Goal: Task Accomplishment & Management: Use online tool/utility

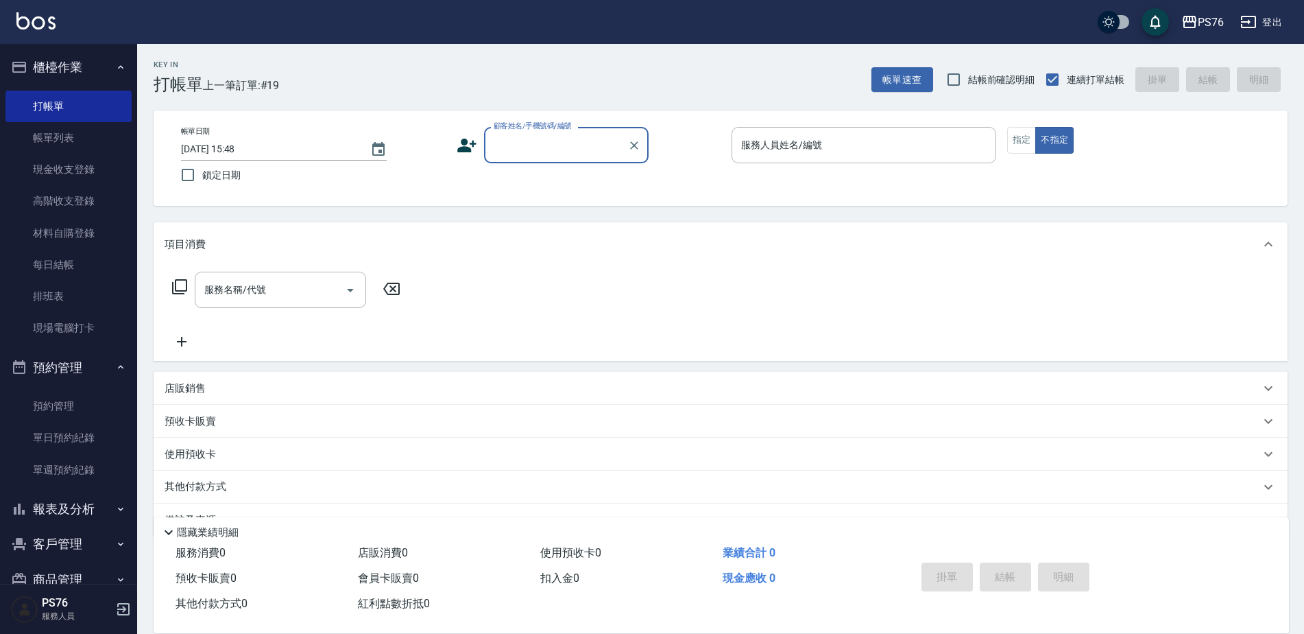
scroll to position [34, 0]
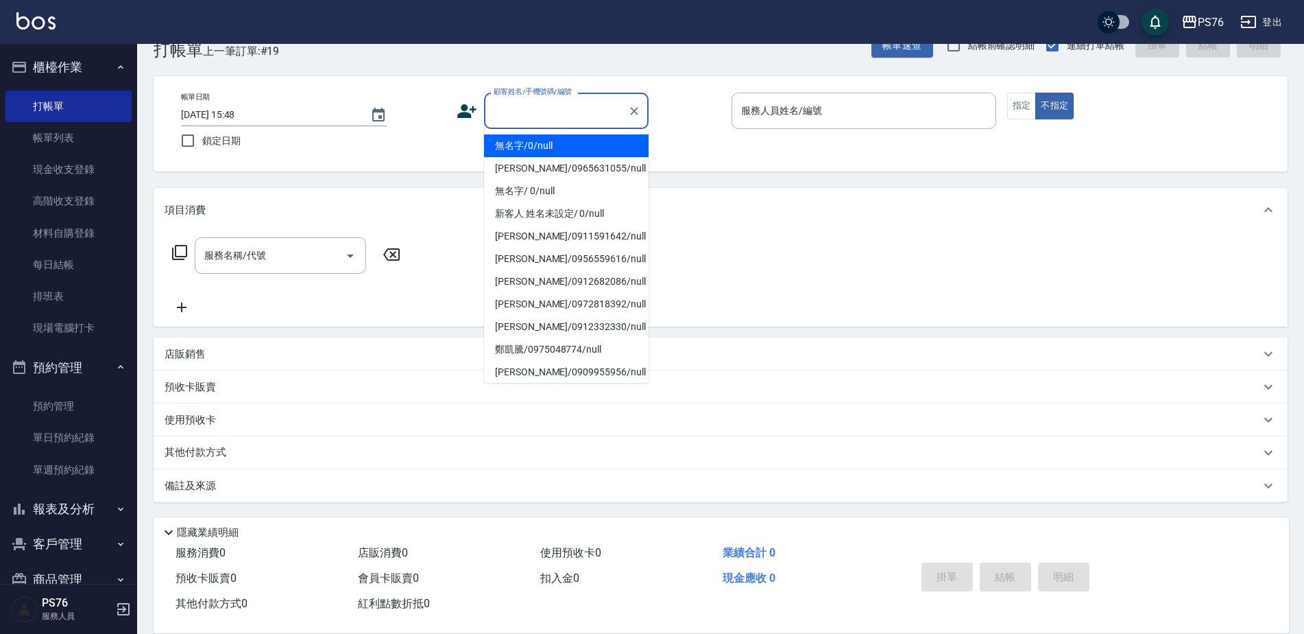
click at [504, 102] on input "顧客姓名/手機號碼/編號" at bounding box center [556, 111] width 132 height 24
type input "無名字/0/null"
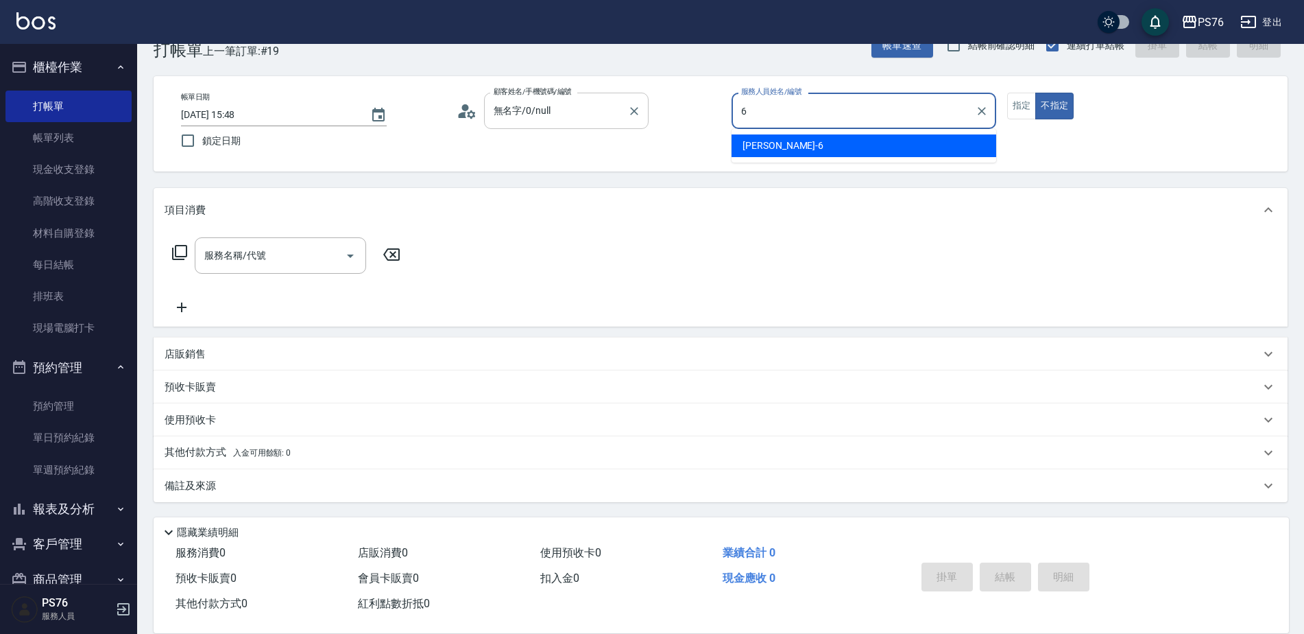
type input "洪彩娟-6"
type button "false"
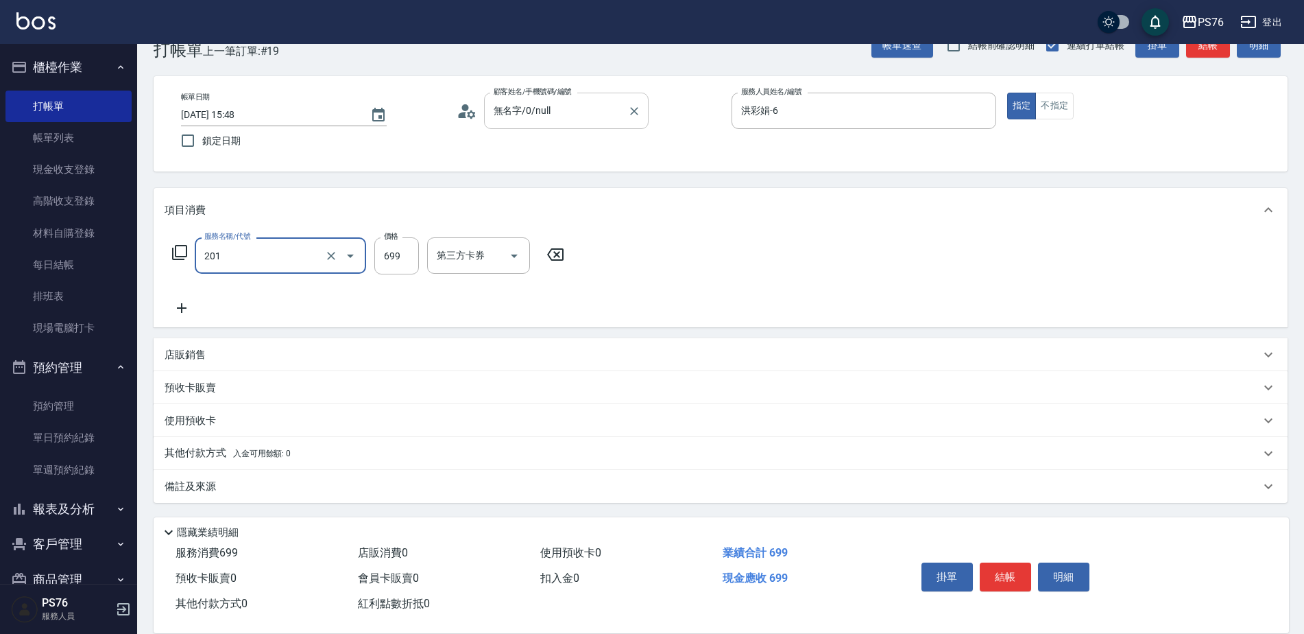
type input "基礎燙(201)"
type input "2000"
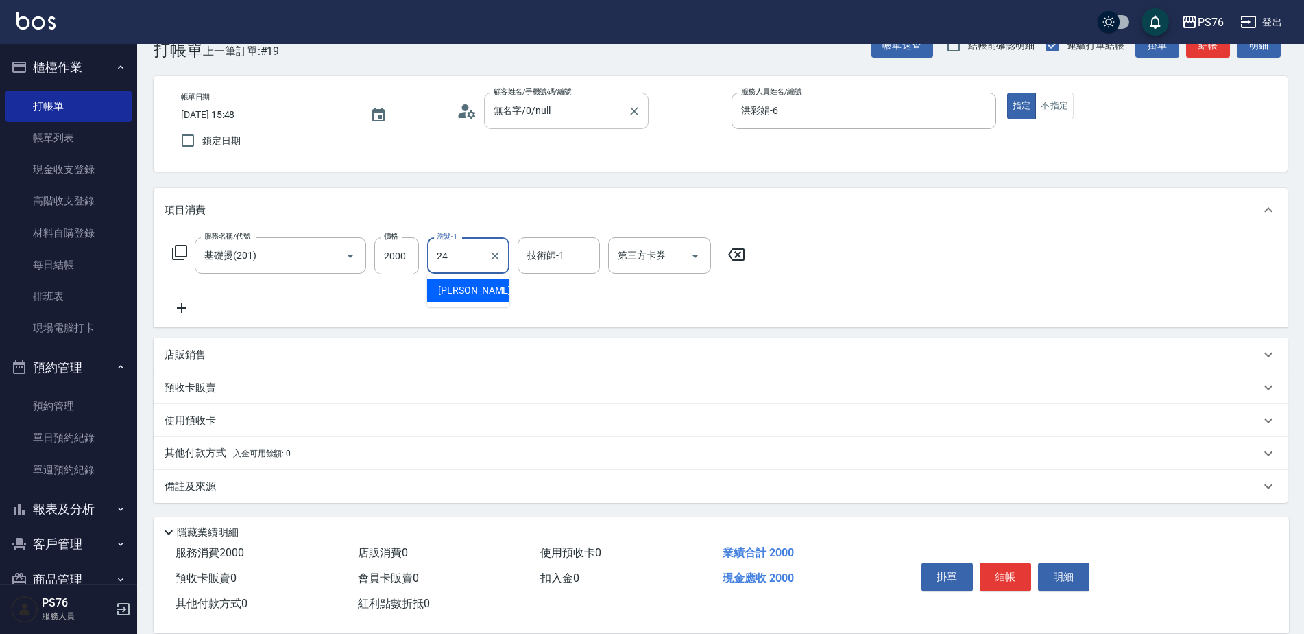
type input "游怡瑄-24"
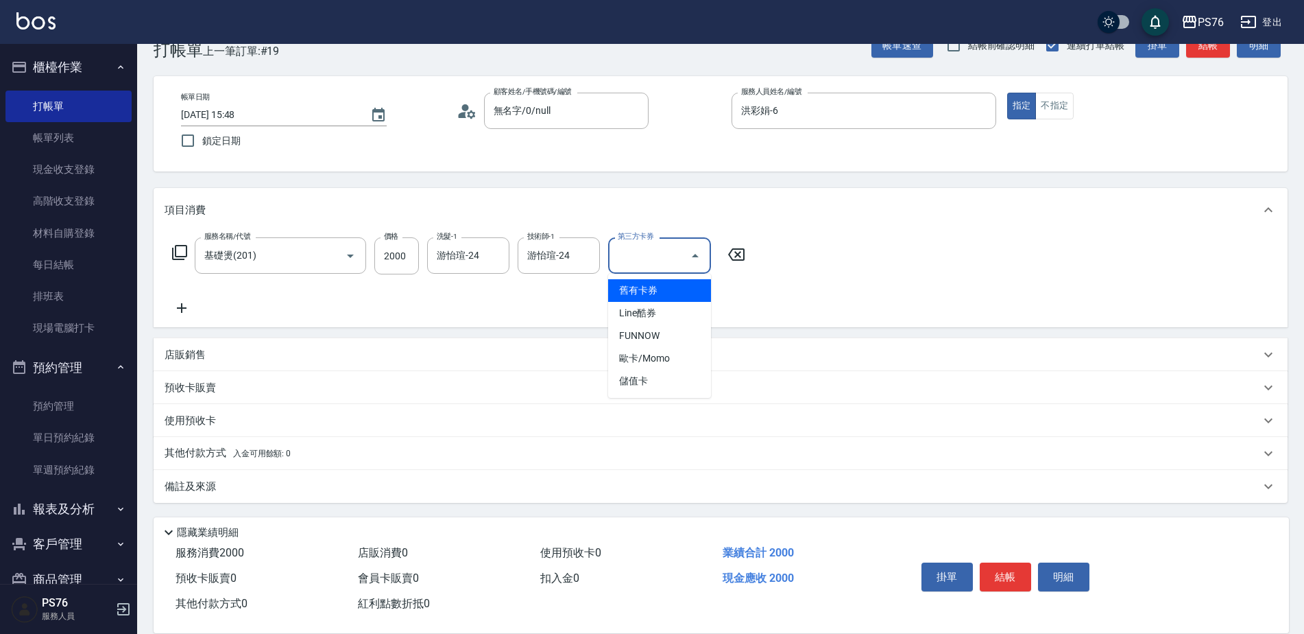
click at [176, 304] on icon at bounding box center [182, 308] width 34 height 16
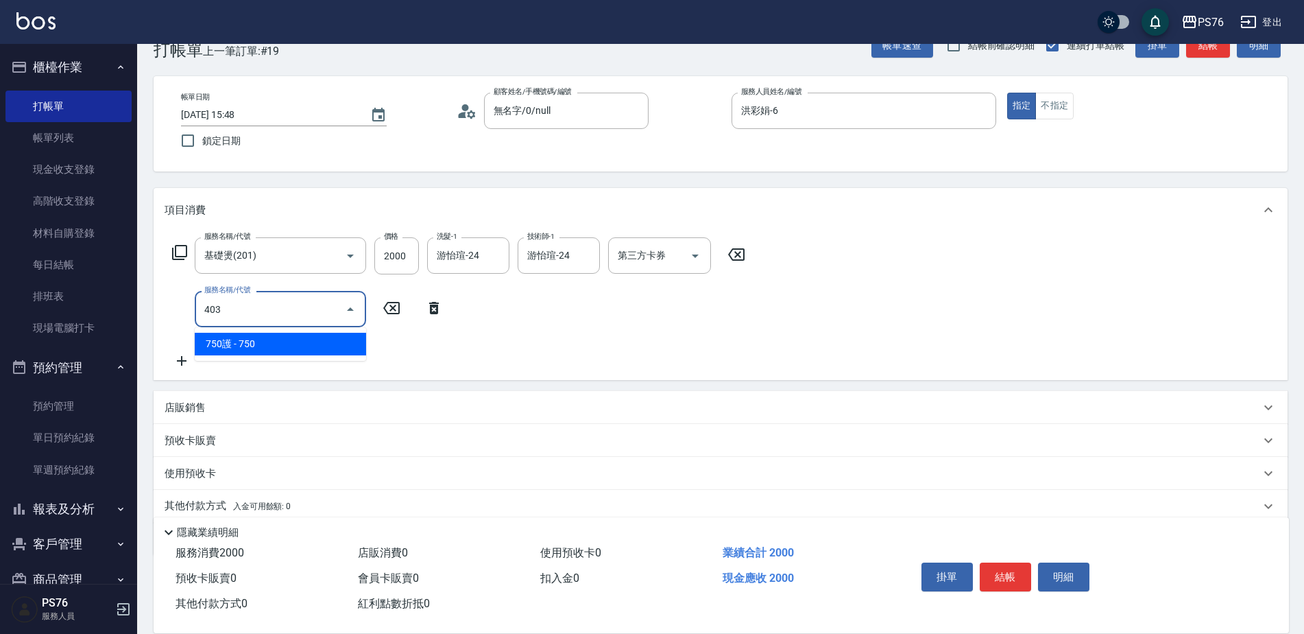
type input "750護(403)"
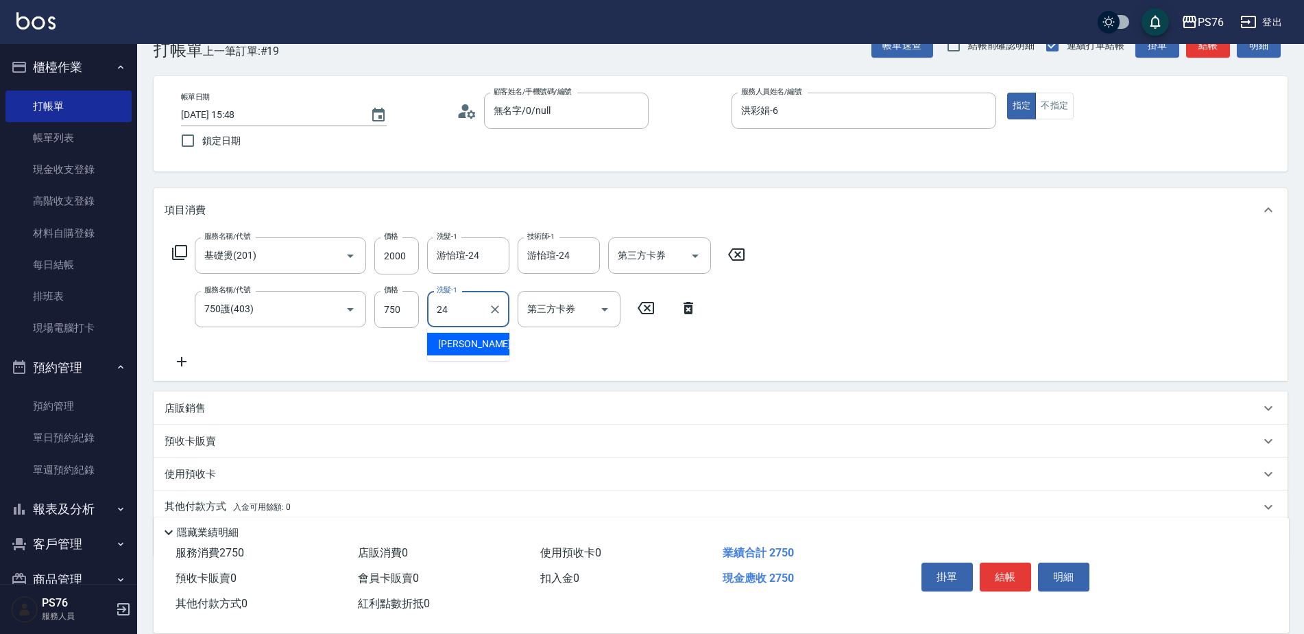
type input "游怡瑄-24"
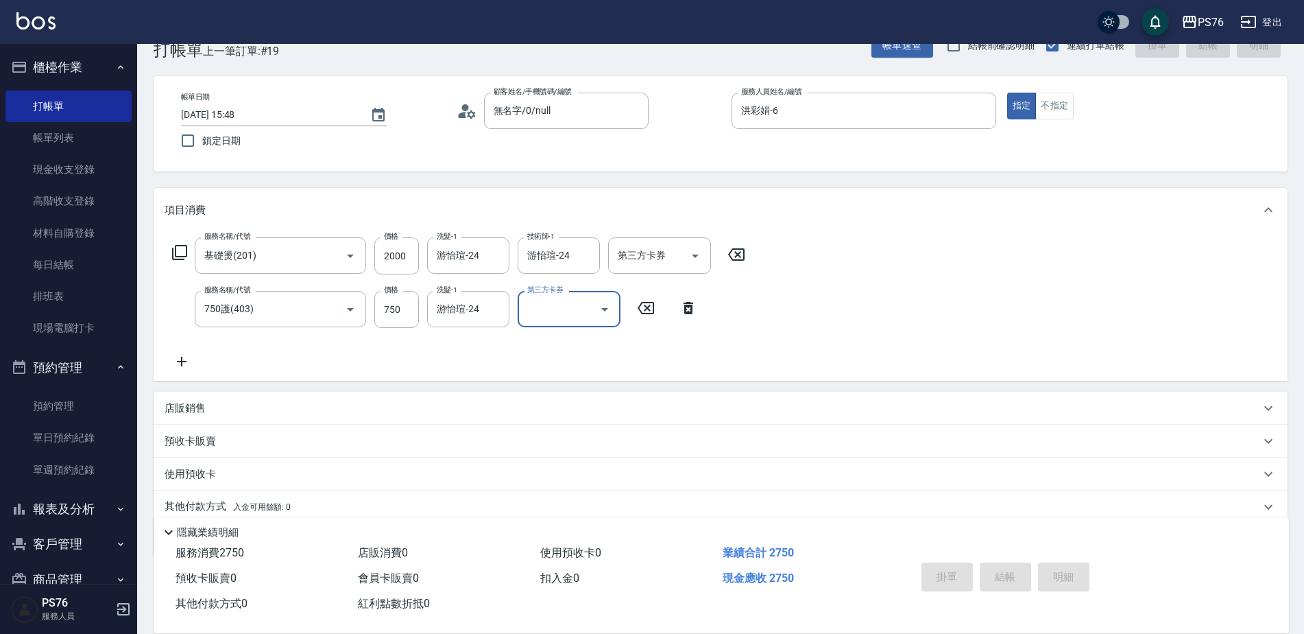
type input "[DATE] 16:40"
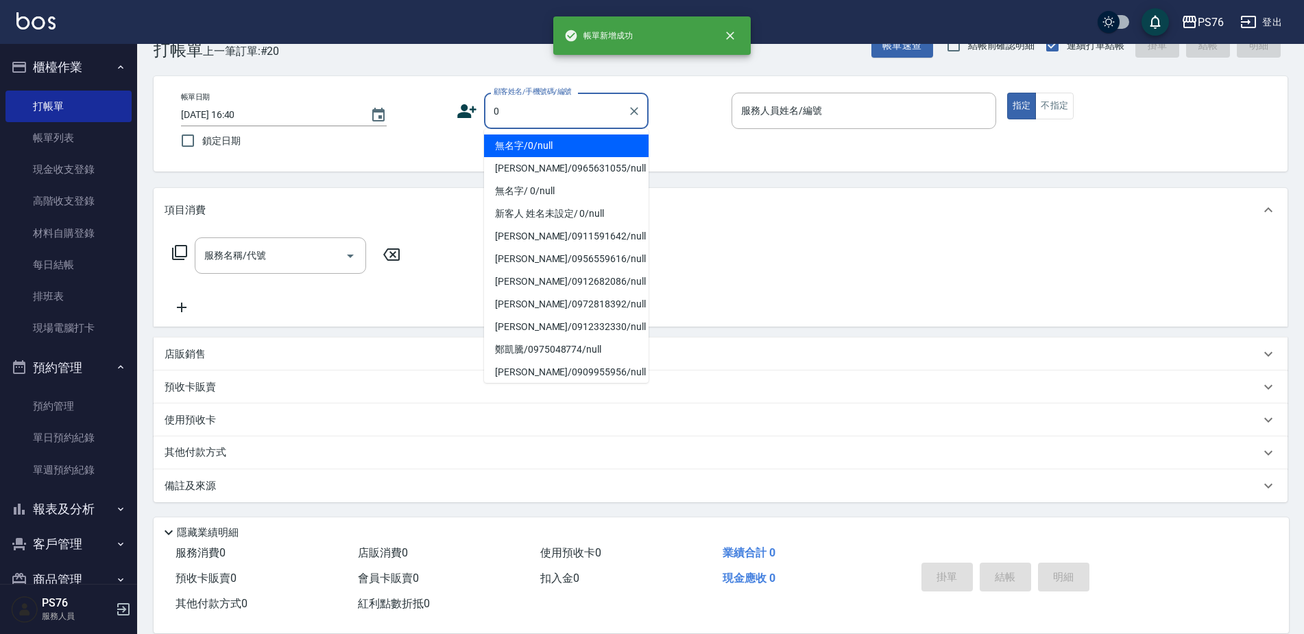
type input "無名字/0/null"
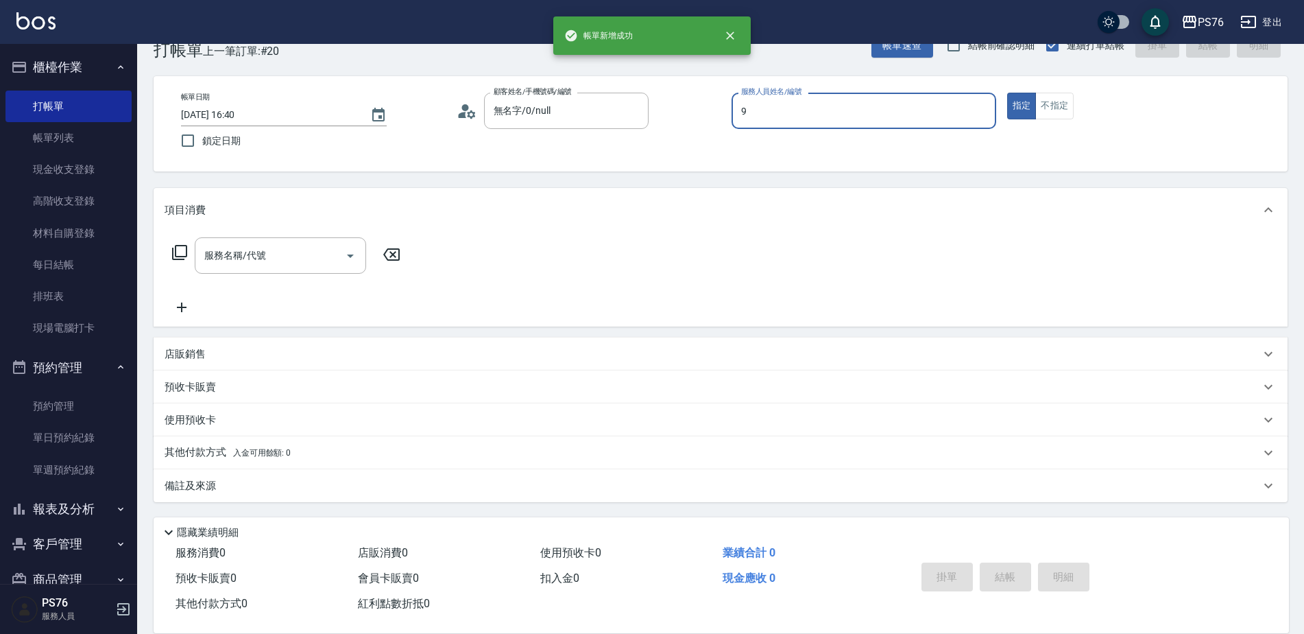
type input "[PERSON_NAME]-9"
type button "true"
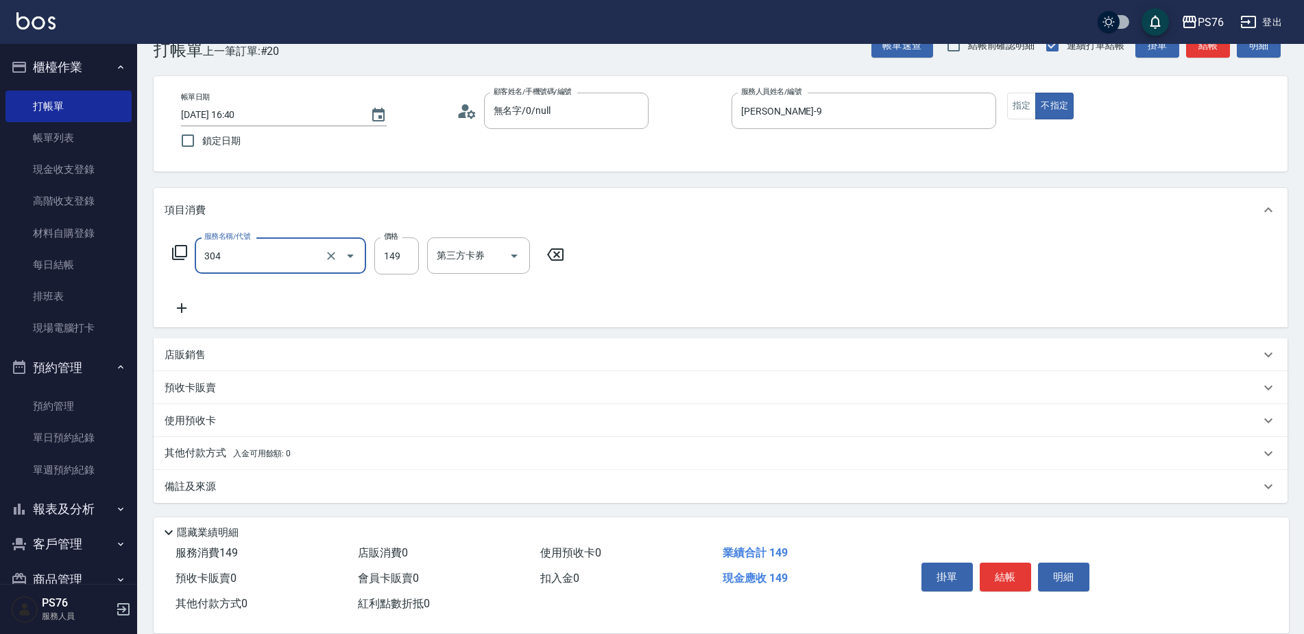
type input "剪髮(304)"
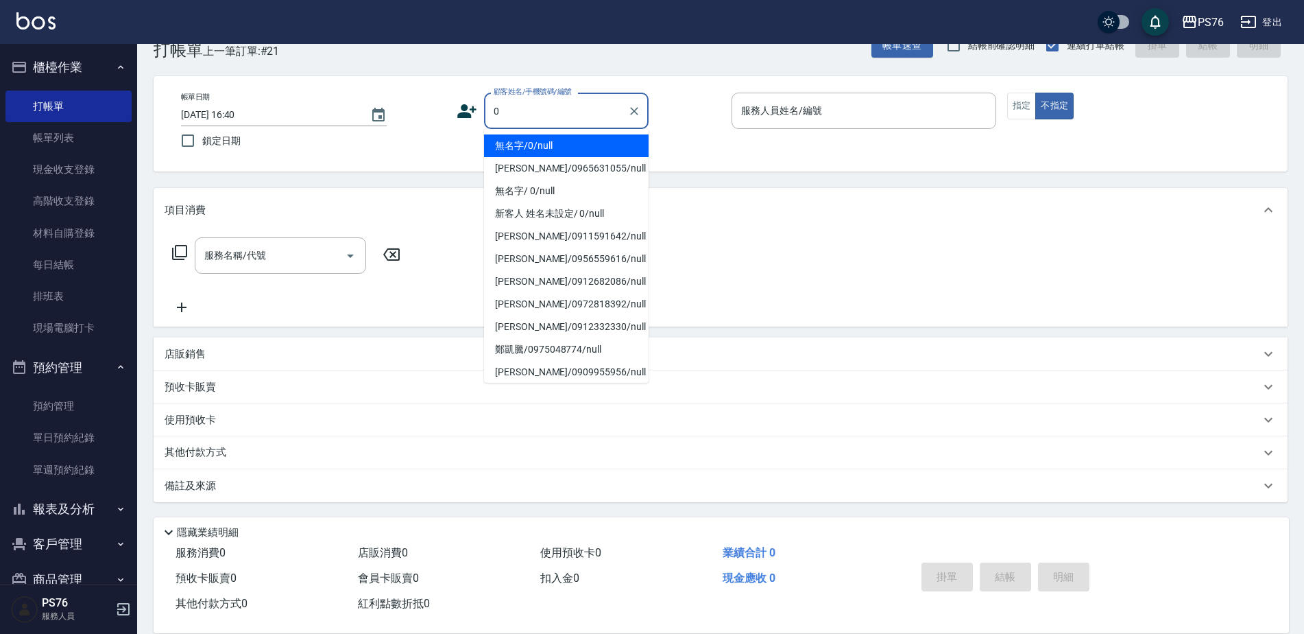
type input "無名字/0/null"
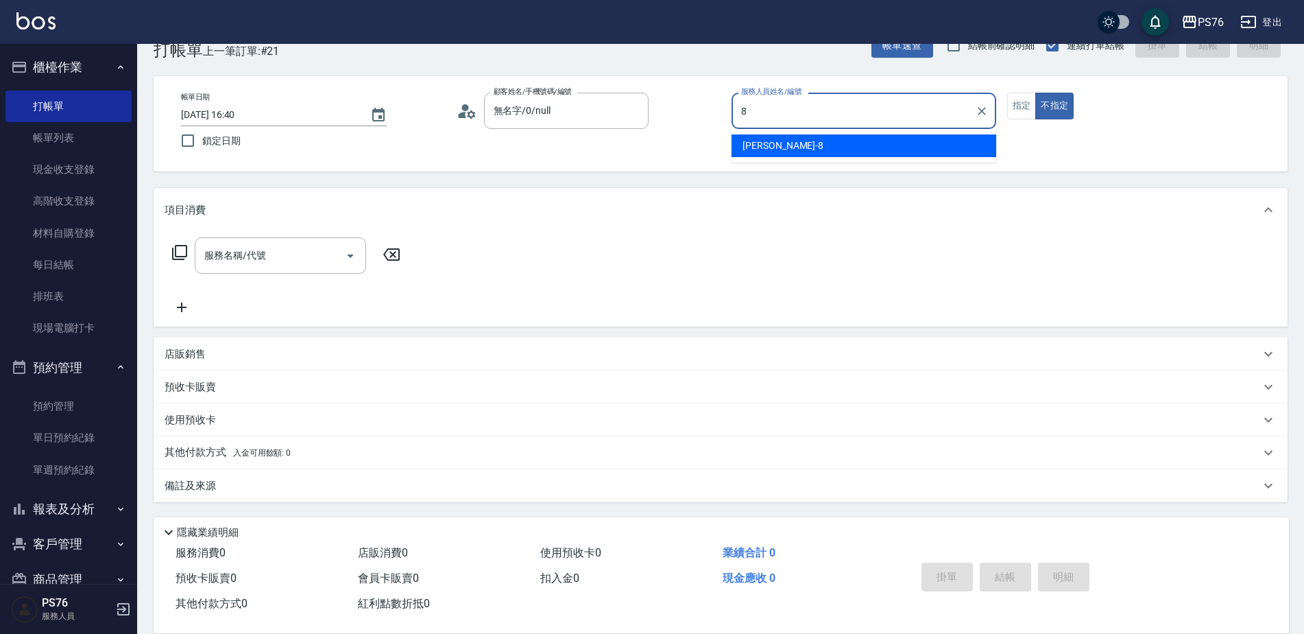
type input "[PERSON_NAME]-8"
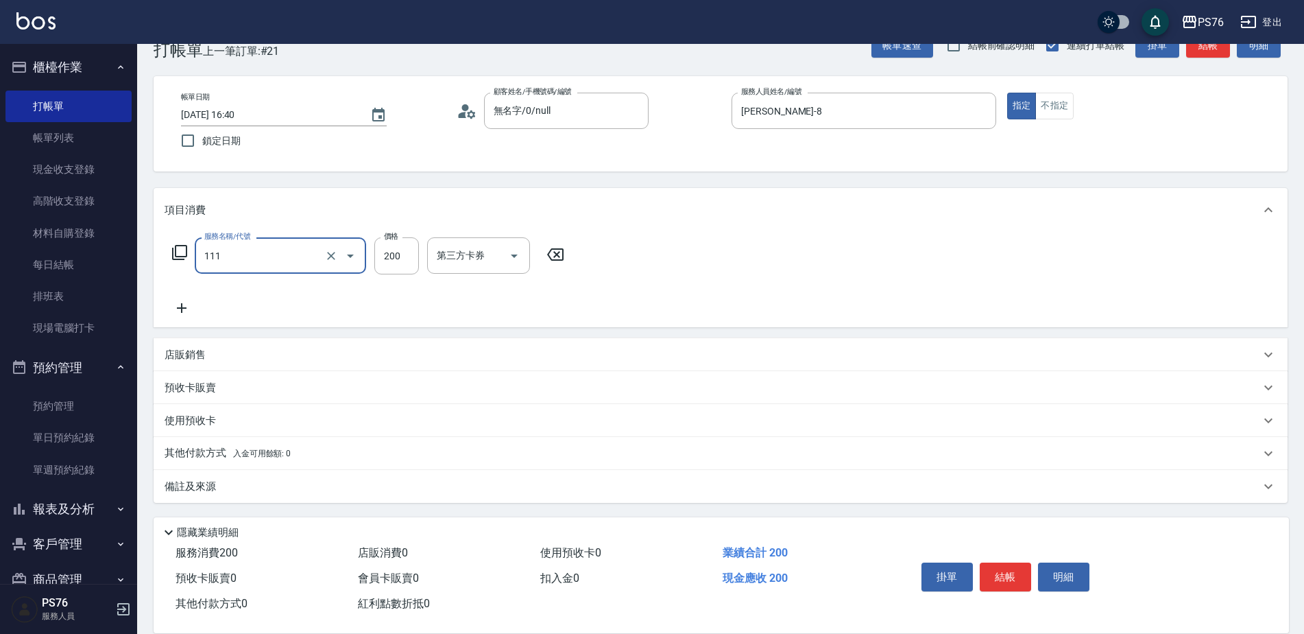
type input "200(111)"
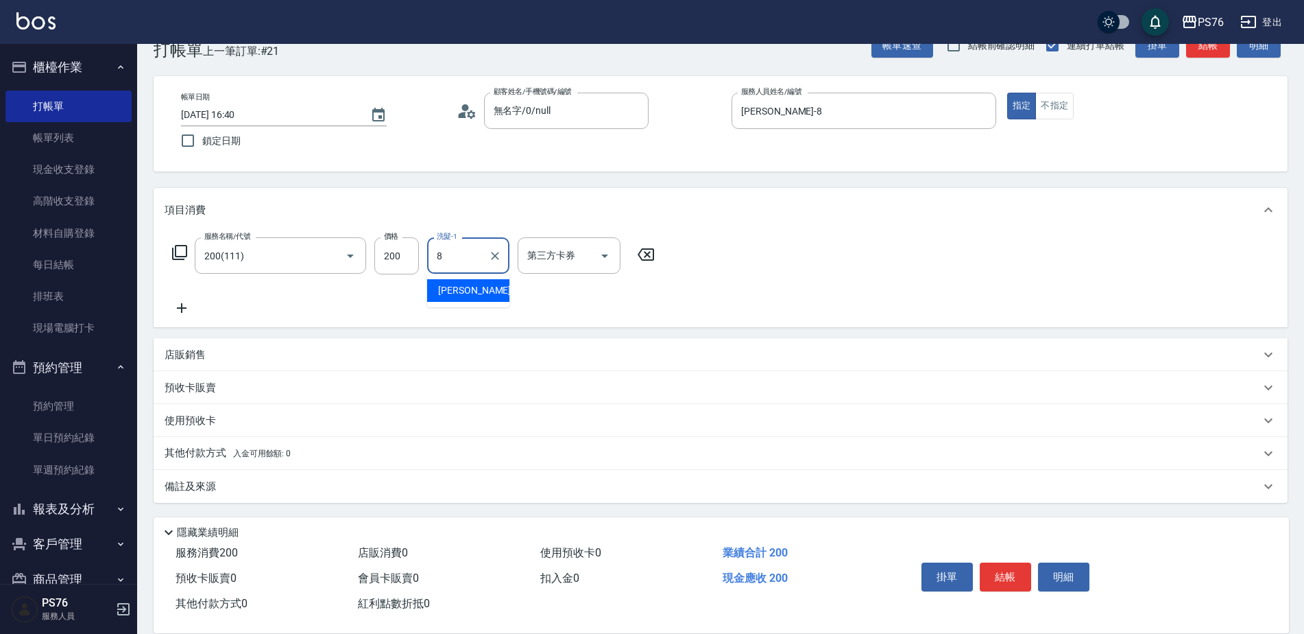
type input "[PERSON_NAME]-8"
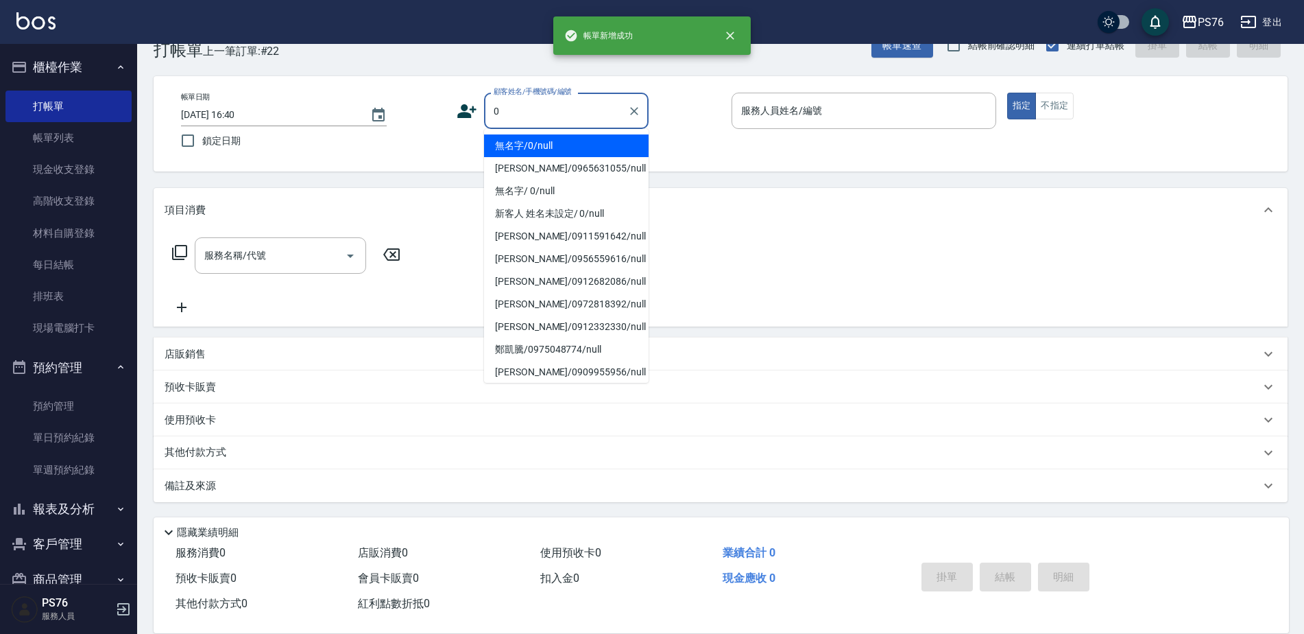
type input "無名字/0/null"
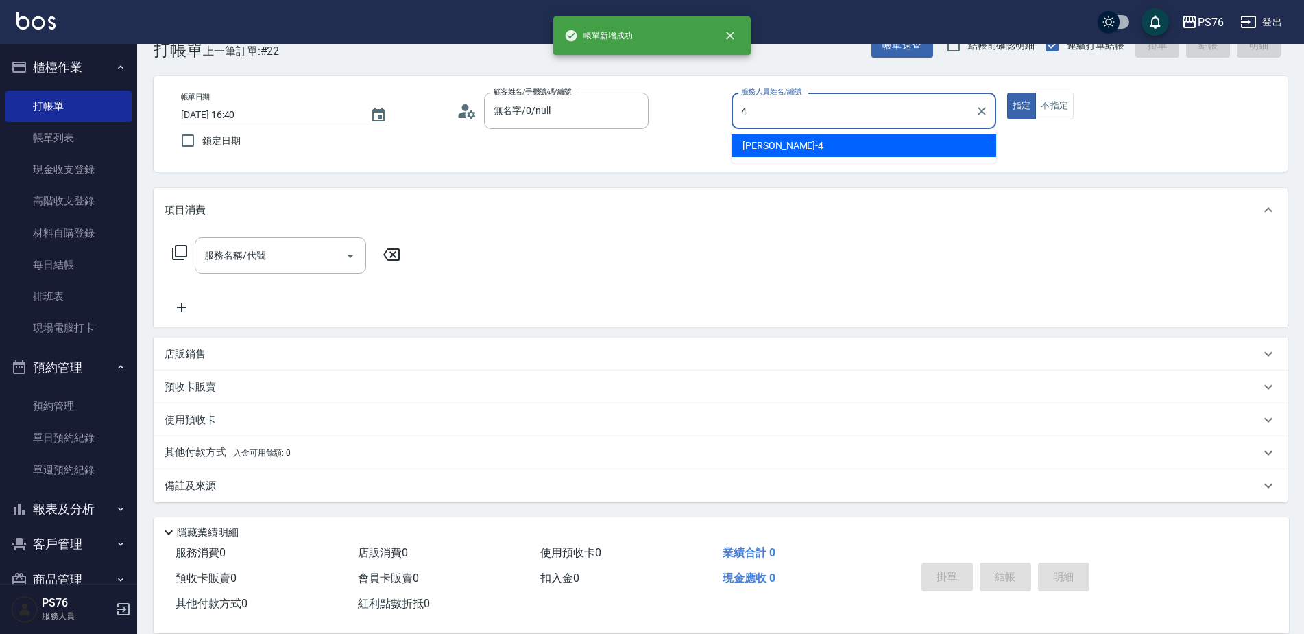
type input "蕭孟廷-4"
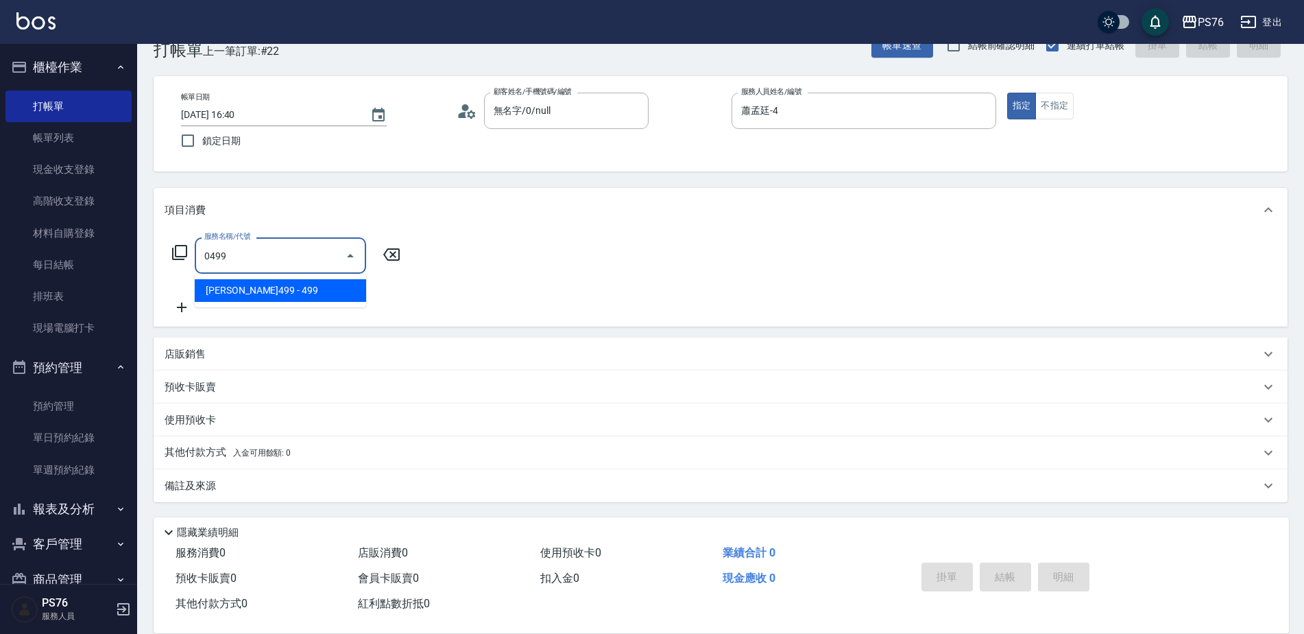
type input "[PERSON_NAME]499(0499)"
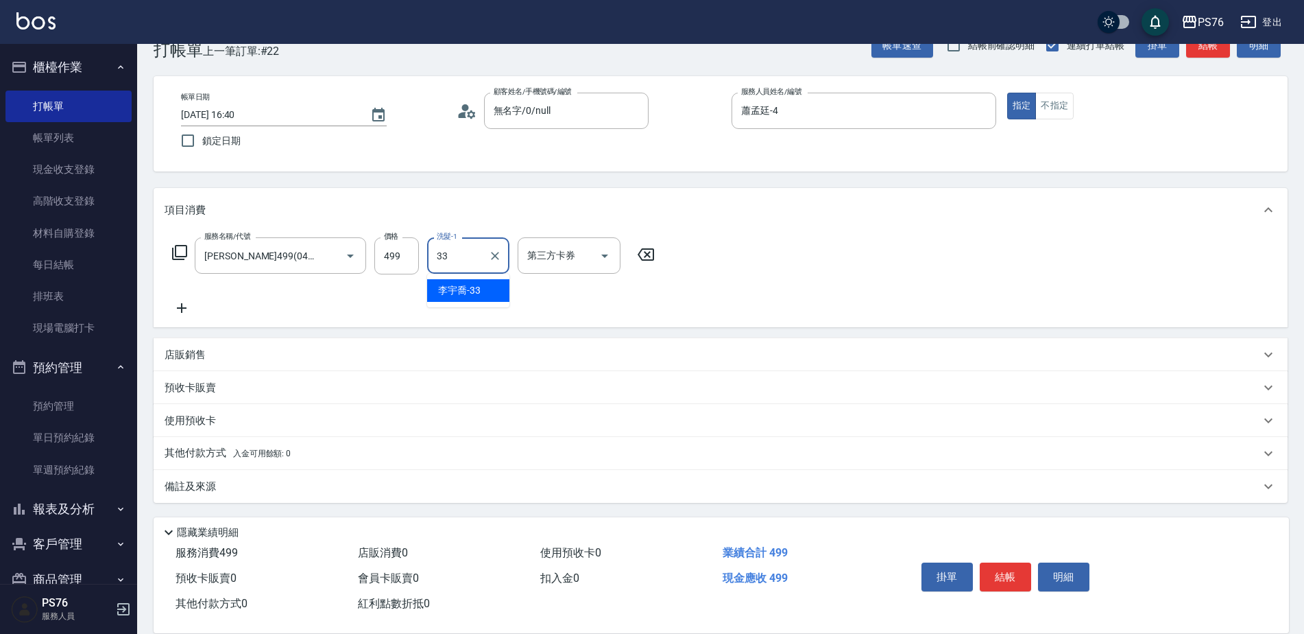
type input "[PERSON_NAME]33"
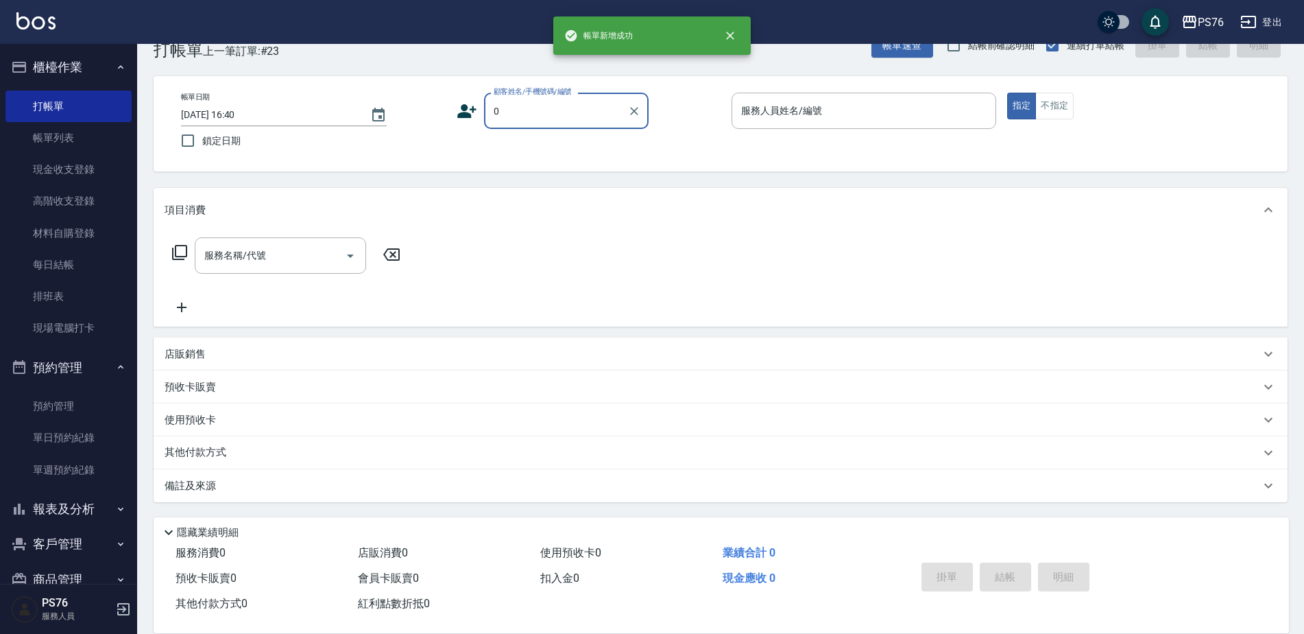
type input "無名字/0/null"
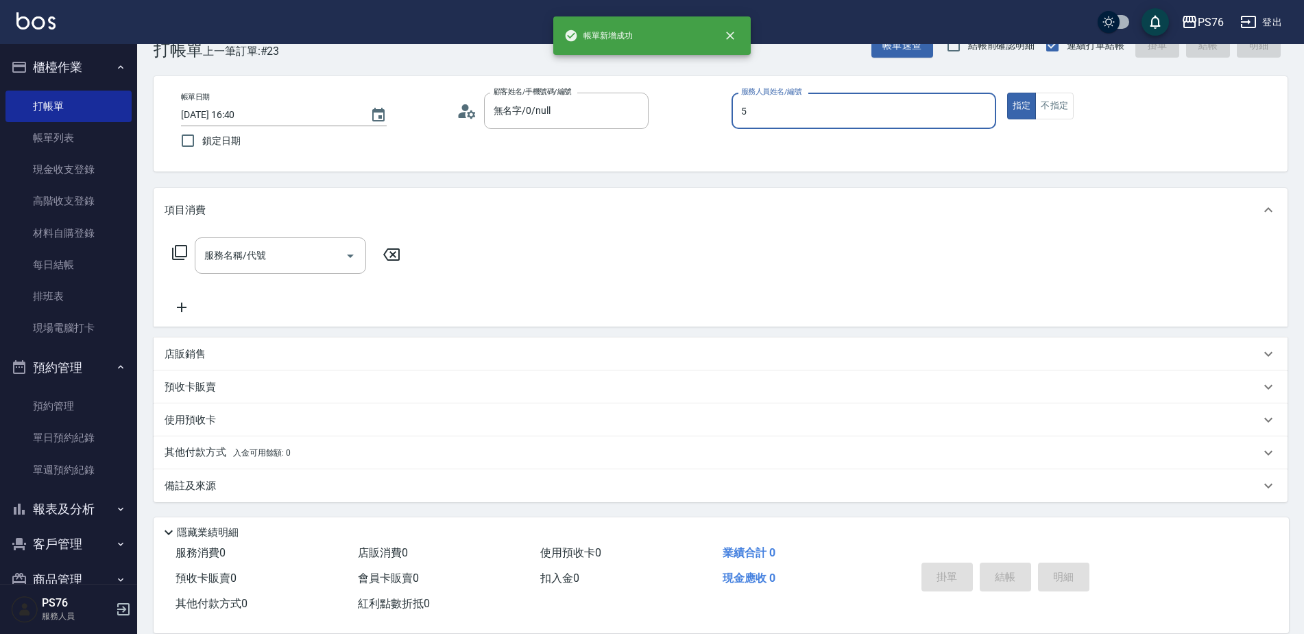
type input "呂佳穎-5"
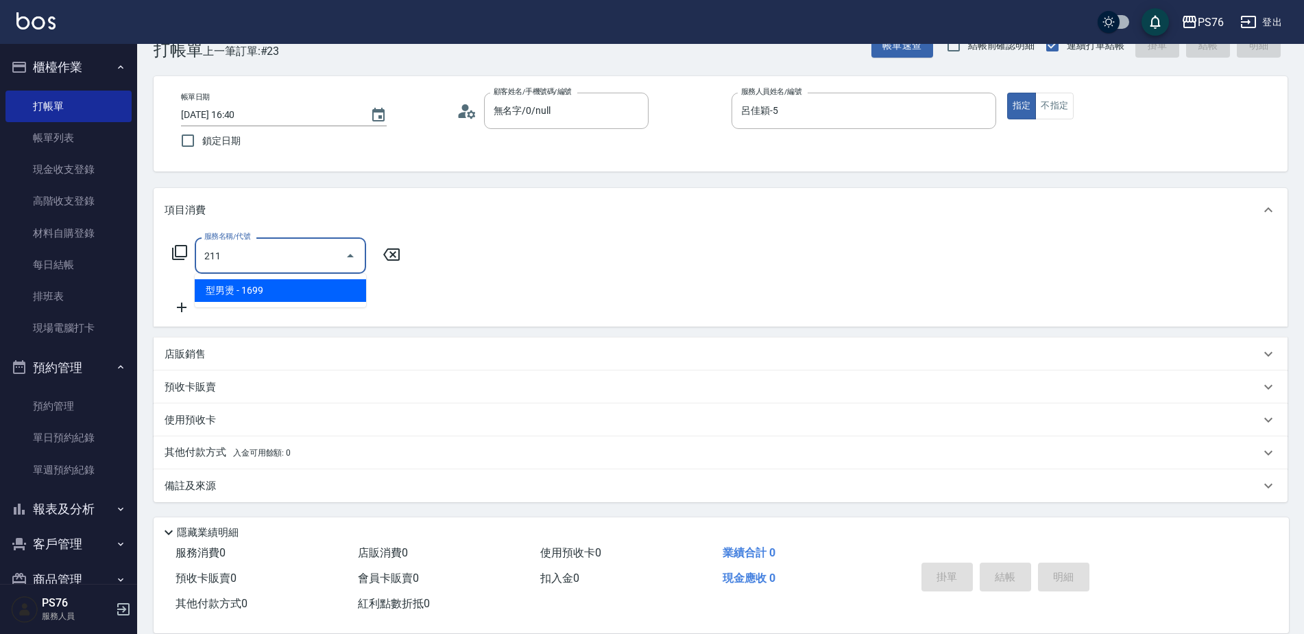
type input "型男燙(211)"
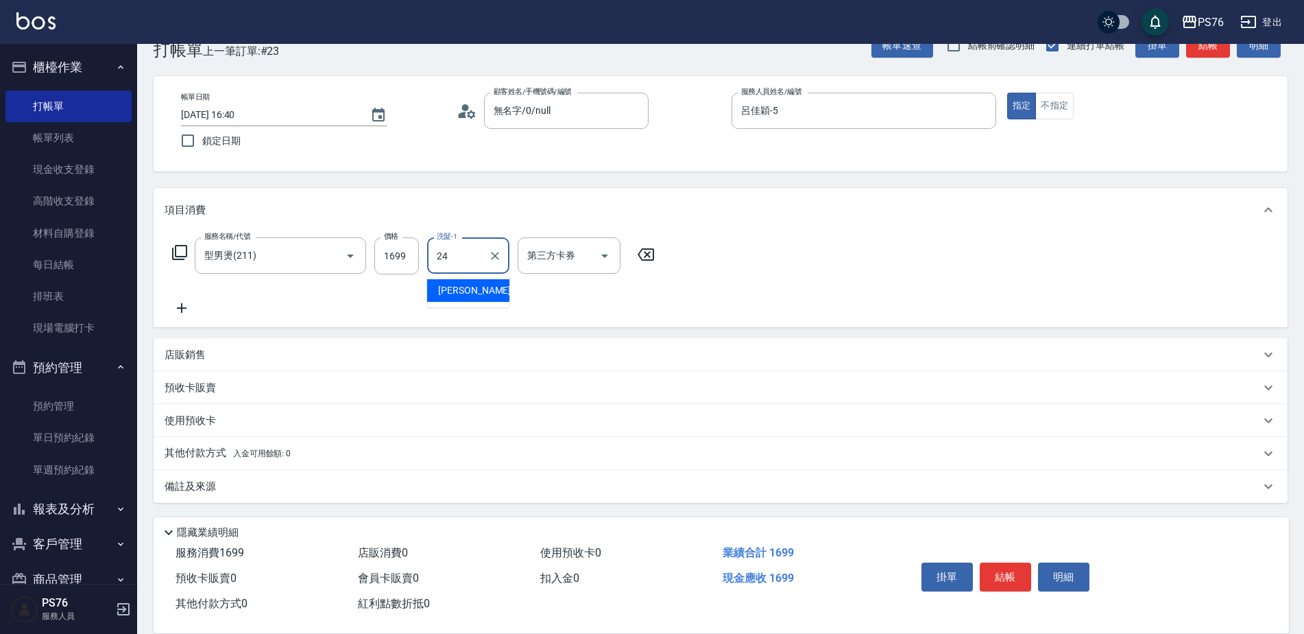
type input "游怡瑄-24"
